Goal: Use online tool/utility: Utilize a website feature to perform a specific function

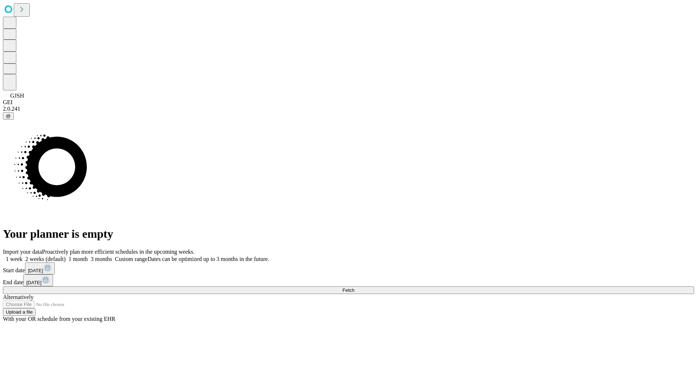
click at [563, 286] on button "Fetch" at bounding box center [348, 290] width 691 height 8
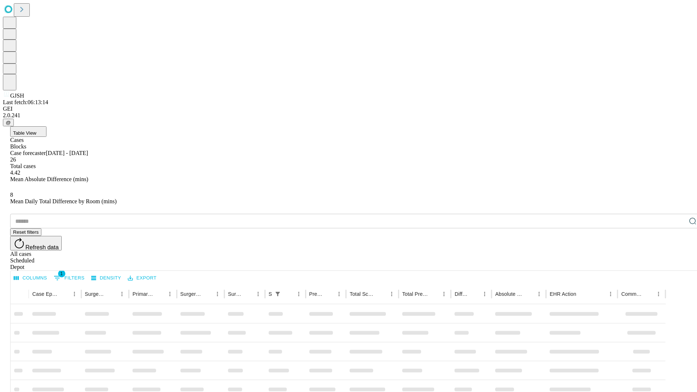
click at [36, 130] on span "Table View" at bounding box center [24, 132] width 23 height 5
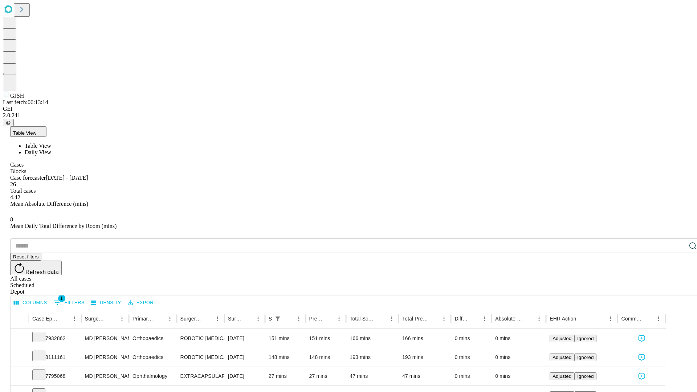
click at [51, 149] on span "Daily View" at bounding box center [38, 152] width 26 height 6
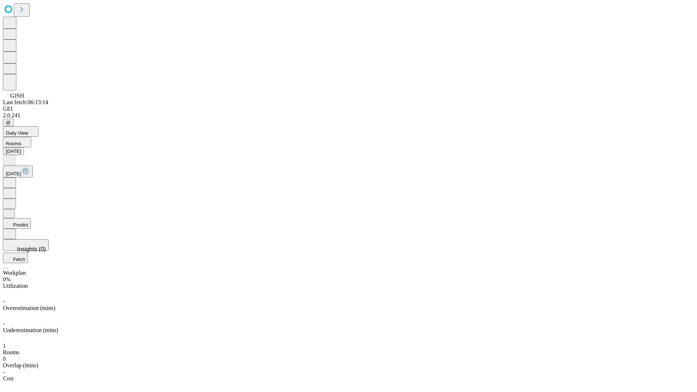
click at [31, 218] on button "Predict" at bounding box center [17, 223] width 28 height 11
